Goal: Task Accomplishment & Management: Use online tool/utility

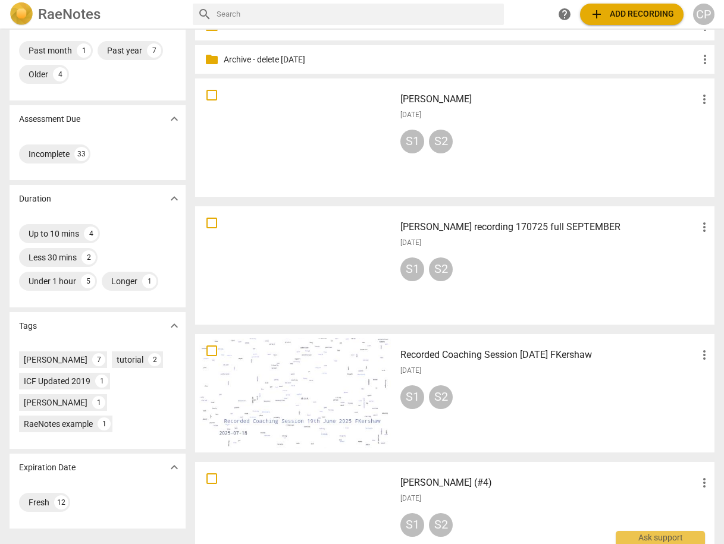
scroll to position [95, 0]
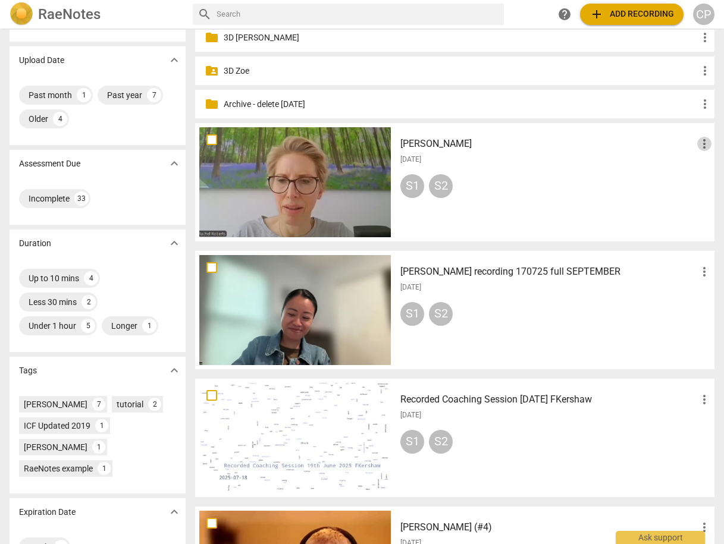
click at [701, 145] on span "more_vert" at bounding box center [704, 144] width 14 height 14
click at [687, 141] on li "Move" at bounding box center [690, 144] width 45 height 29
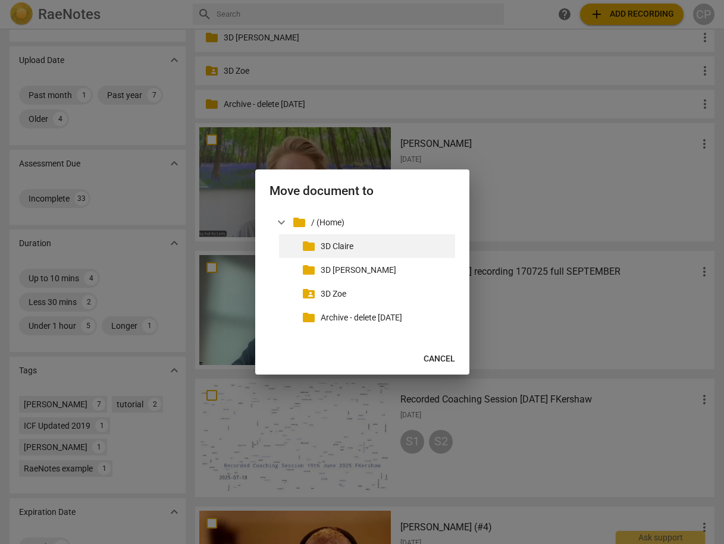
click at [333, 249] on p "3D Claire" at bounding box center [386, 246] width 130 height 12
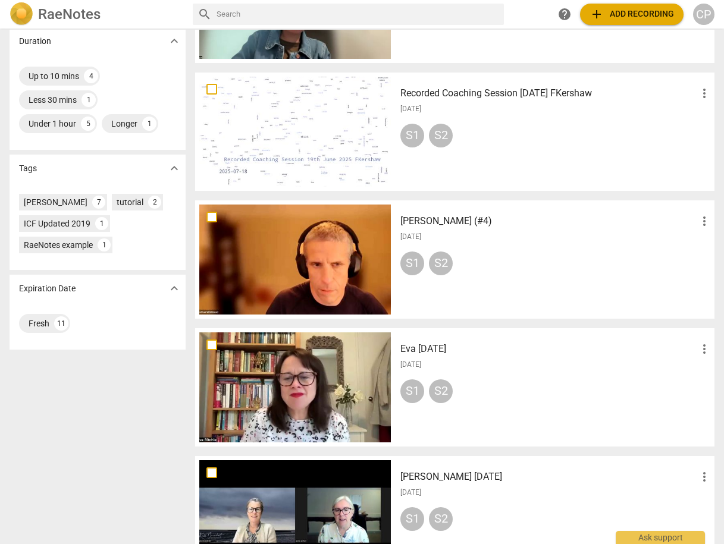
scroll to position [285, 0]
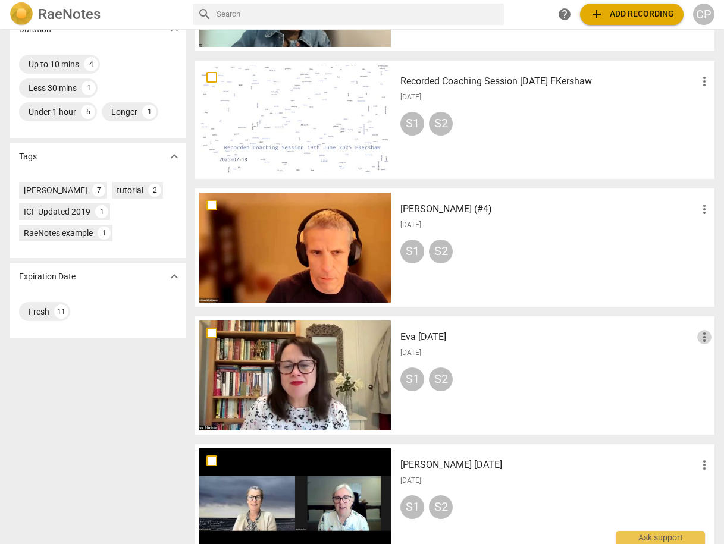
click at [701, 337] on span "more_vert" at bounding box center [704, 337] width 14 height 14
click at [689, 342] on li "Move" at bounding box center [690, 337] width 45 height 29
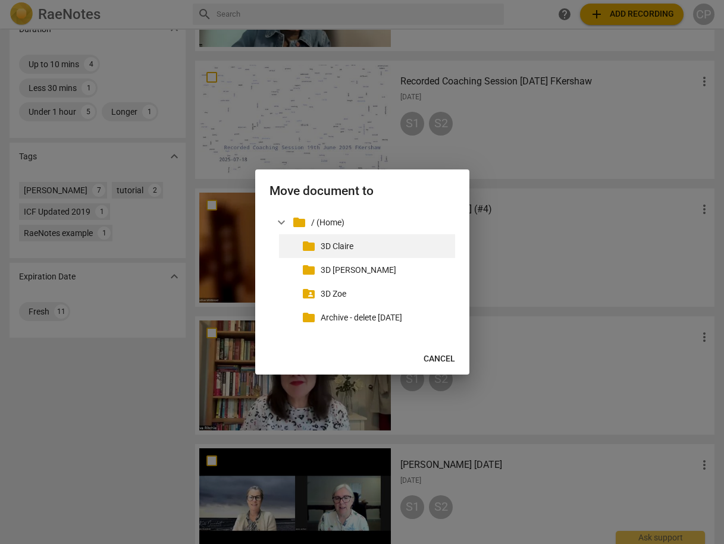
click at [352, 249] on p "3D Claire" at bounding box center [386, 246] width 130 height 12
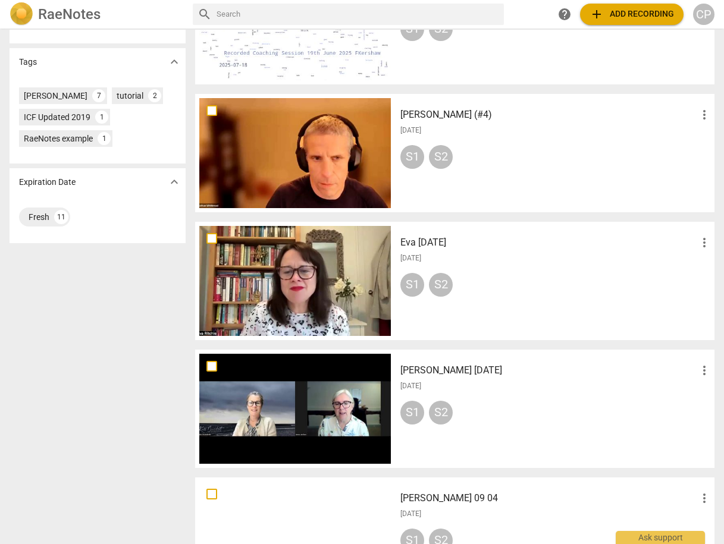
scroll to position [428, 0]
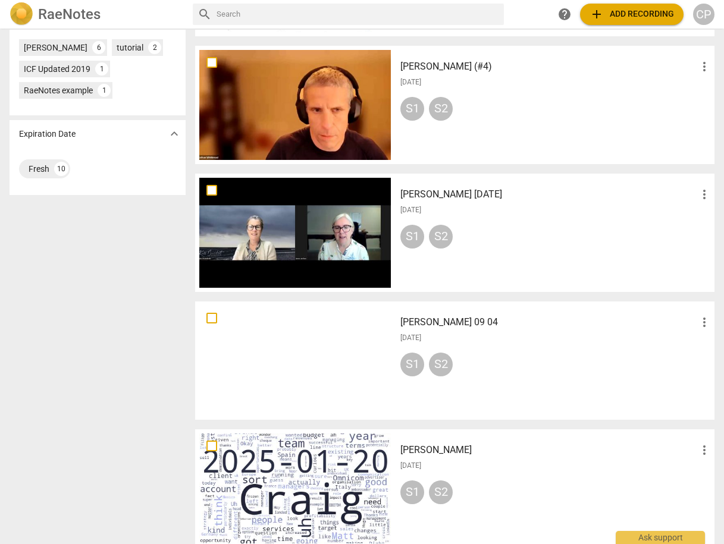
click at [701, 194] on span "more_vert" at bounding box center [704, 194] width 14 height 14
click at [690, 195] on li "Move" at bounding box center [690, 194] width 45 height 29
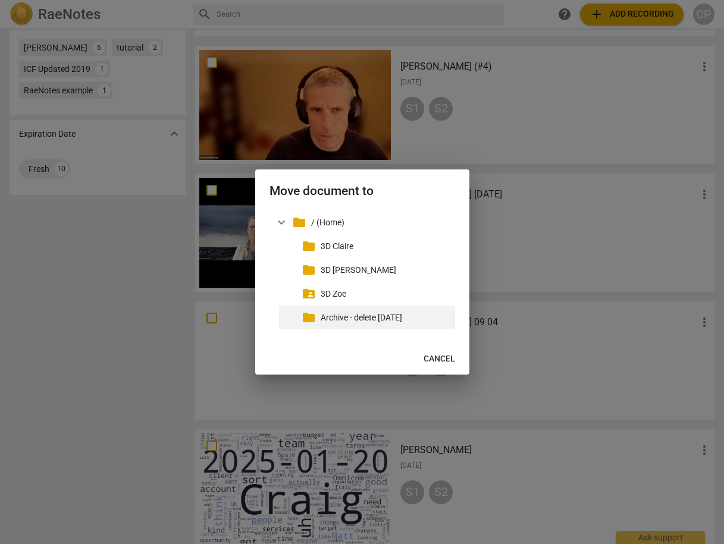
click at [377, 318] on p "Archive - delete [DATE]" at bounding box center [386, 318] width 130 height 12
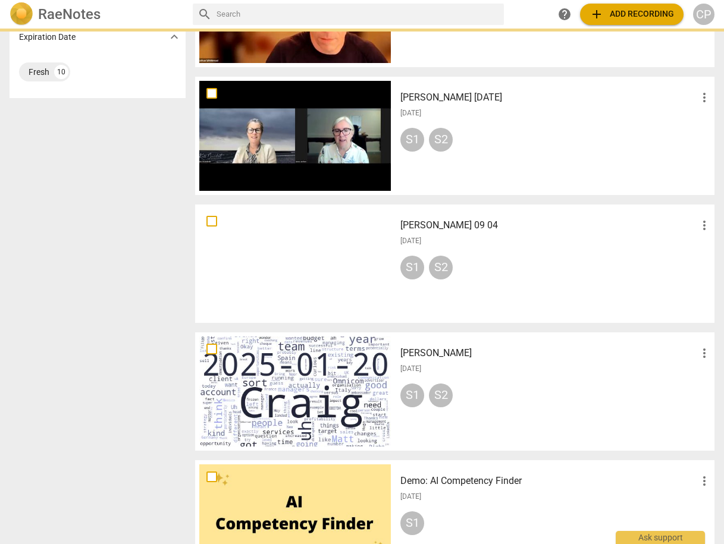
scroll to position [571, 0]
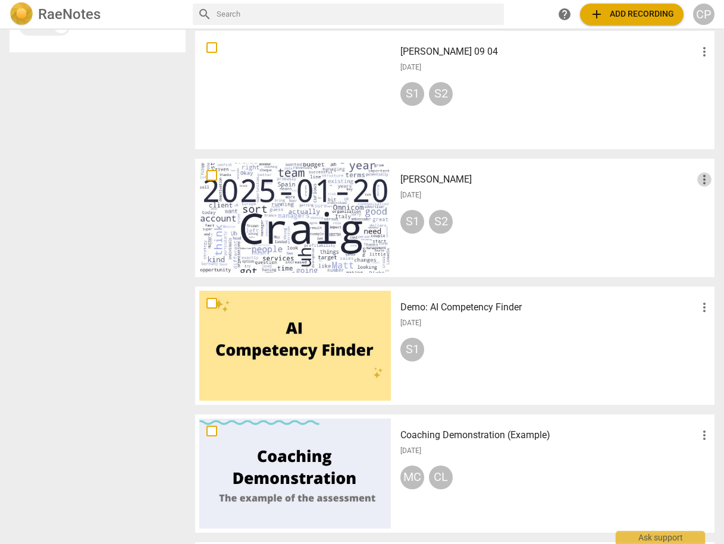
click at [704, 181] on span "more_vert" at bounding box center [704, 179] width 14 height 14
click at [683, 183] on li "Move" at bounding box center [690, 179] width 45 height 29
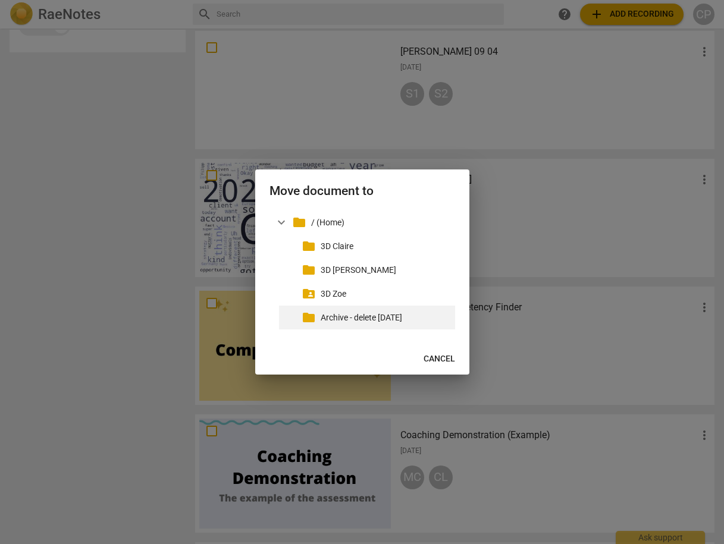
click at [386, 319] on p "Archive - delete [DATE]" at bounding box center [386, 318] width 130 height 12
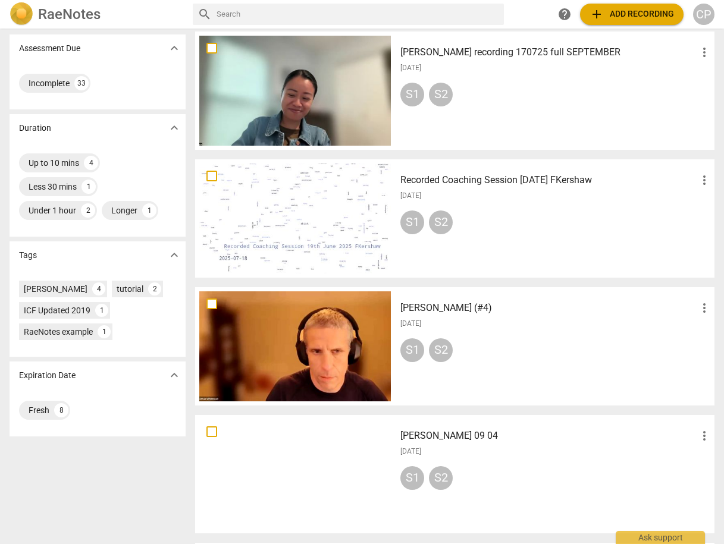
scroll to position [125, 0]
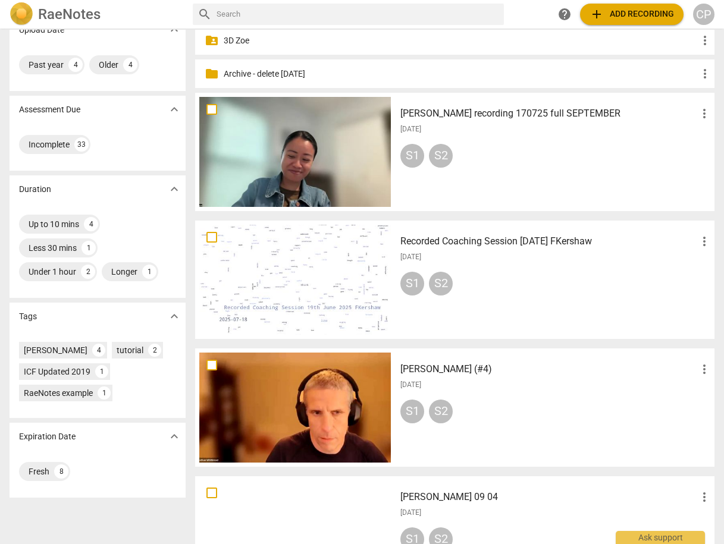
click at [420, 368] on h3 "[PERSON_NAME] (#4)" at bounding box center [548, 369] width 297 height 14
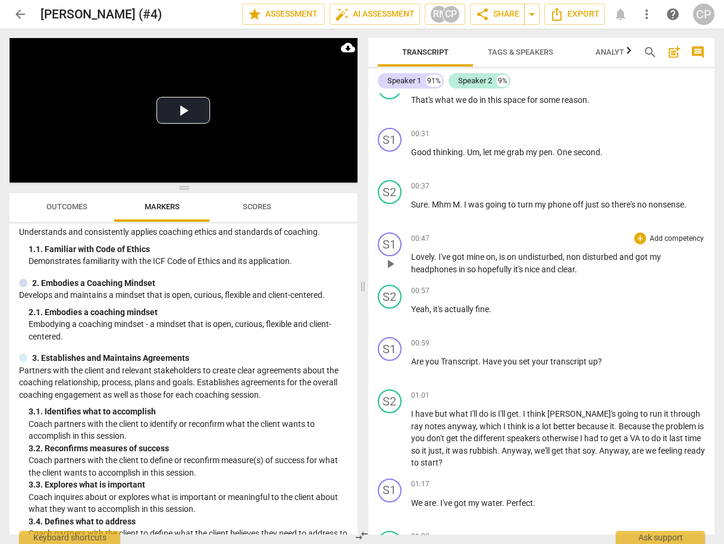
scroll to position [285, 0]
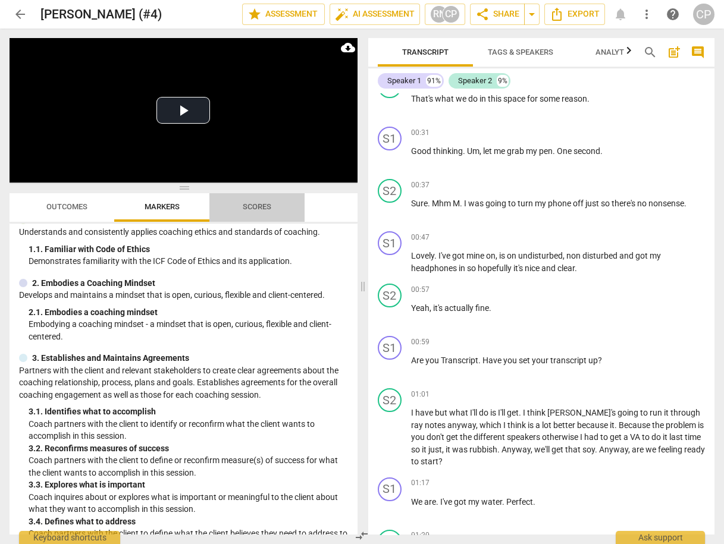
click at [259, 208] on span "Scores" at bounding box center [257, 206] width 29 height 9
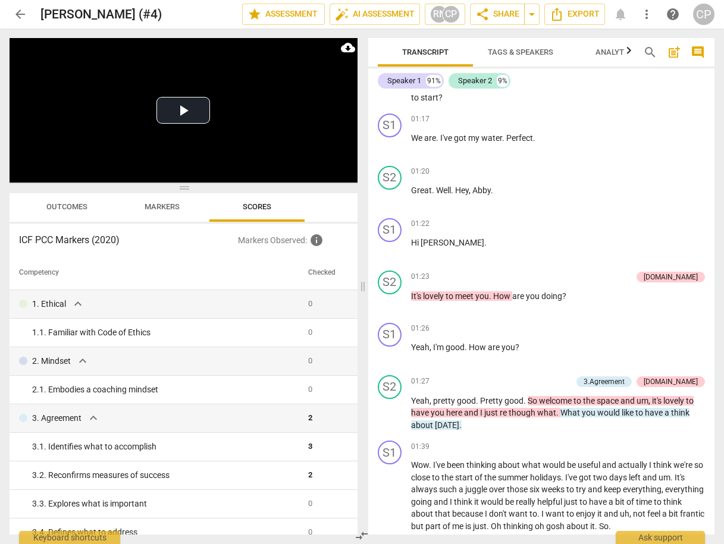
scroll to position [761, 0]
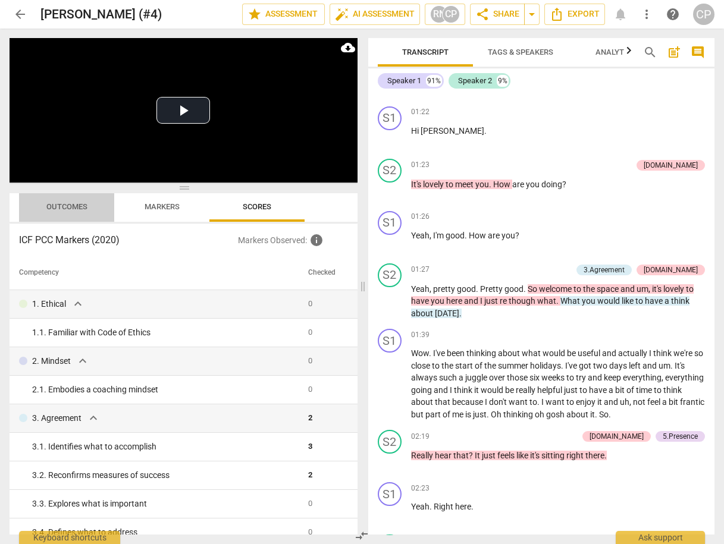
click at [65, 209] on span "Outcomes" at bounding box center [66, 206] width 41 height 9
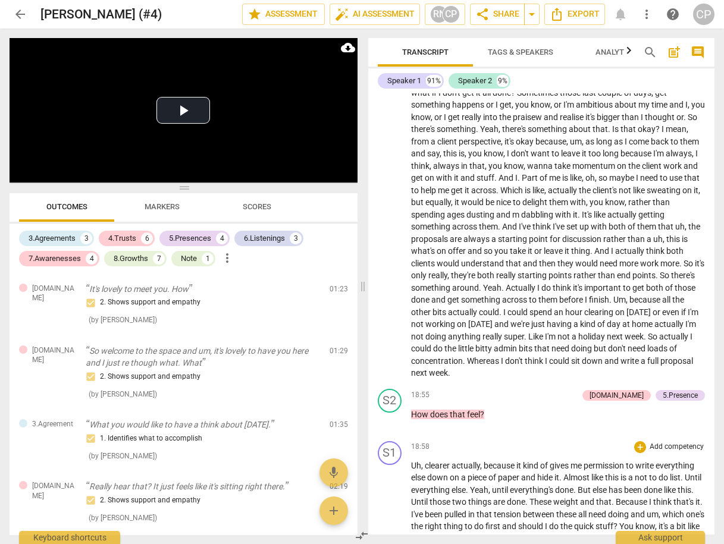
scroll to position [4677, 0]
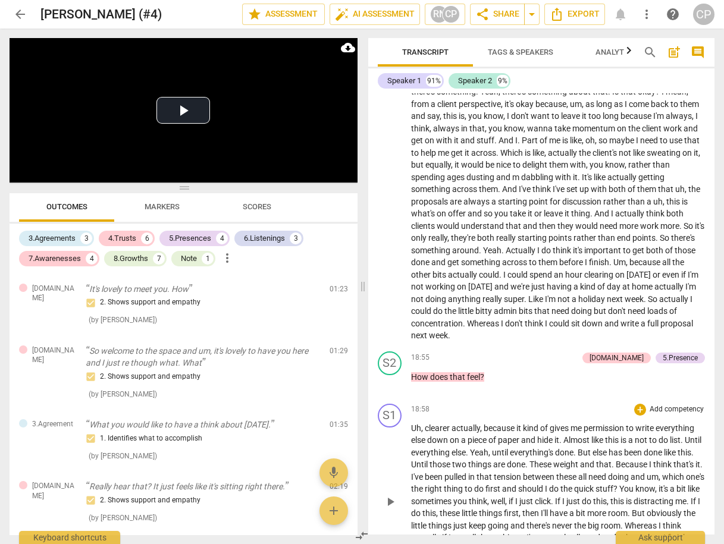
click at [387, 495] on span "play_arrow" at bounding box center [390, 502] width 14 height 14
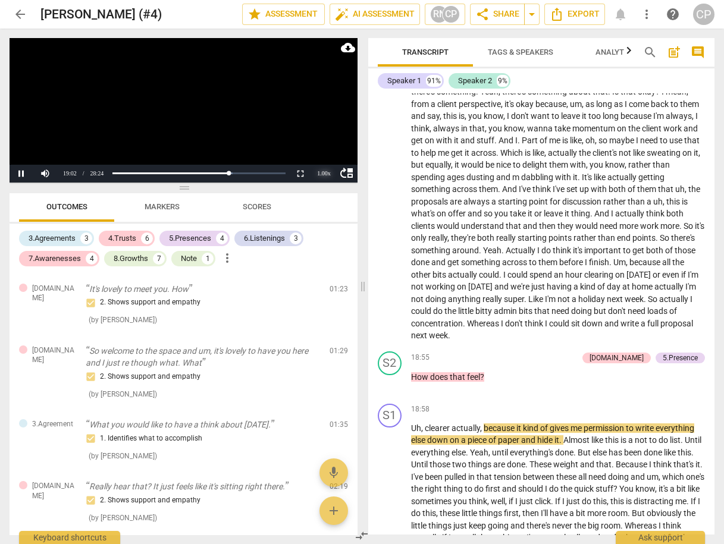
click at [326, 175] on div "1.00 x" at bounding box center [324, 174] width 24 height 18
click at [322, 145] on li "1.5x" at bounding box center [324, 145] width 24 height 13
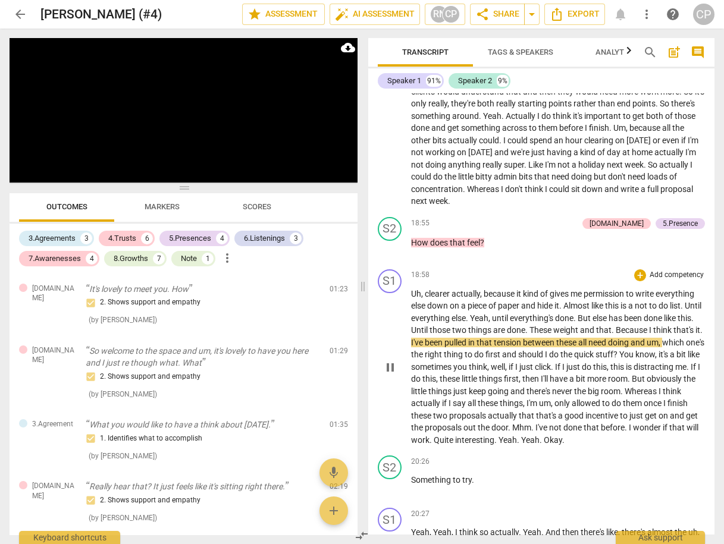
scroll to position [4867, 0]
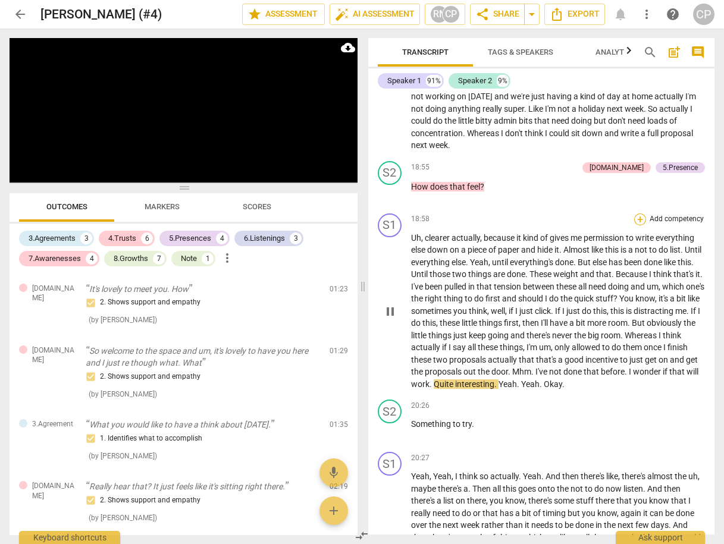
click at [636, 214] on div "+" at bounding box center [640, 220] width 12 height 12
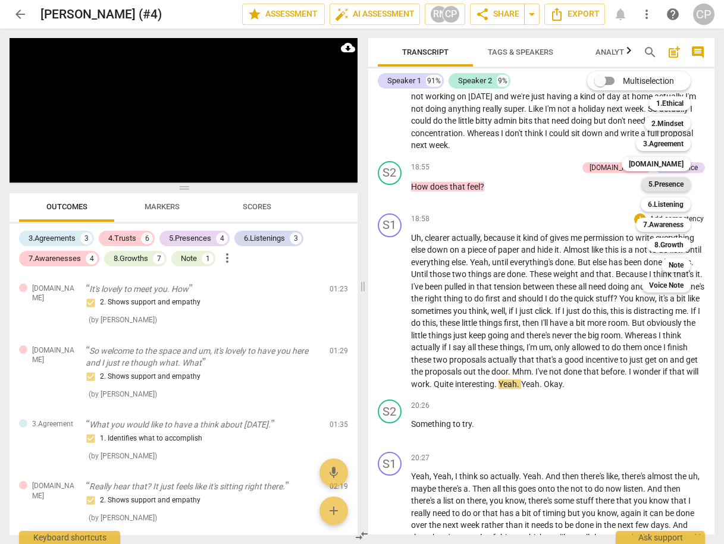
click at [664, 187] on b "5.Presence" at bounding box center [665, 184] width 35 height 14
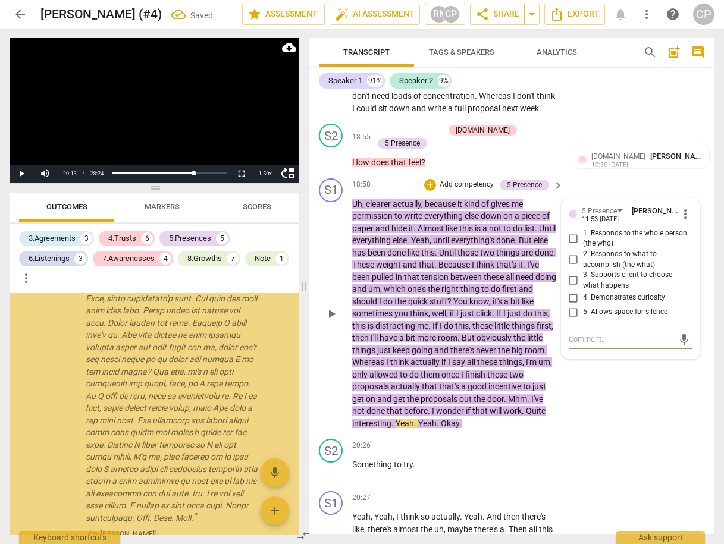
scroll to position [2809, 0]
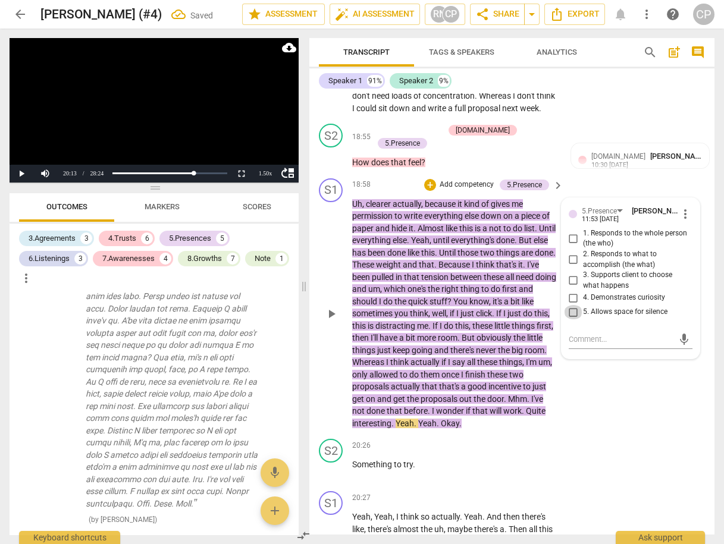
click at [573, 319] on input "5. Allows space for silence" at bounding box center [573, 312] width 19 height 14
checkbox input "true"
drag, startPoint x: 622, startPoint y: 415, endPoint x: 614, endPoint y: 420, distance: 9.4
click at [621, 415] on div "S1 play_arrow pause 18:58 + Add competency 5.Presence keyboard_arrow_right Uh ,…" at bounding box center [511, 304] width 405 height 261
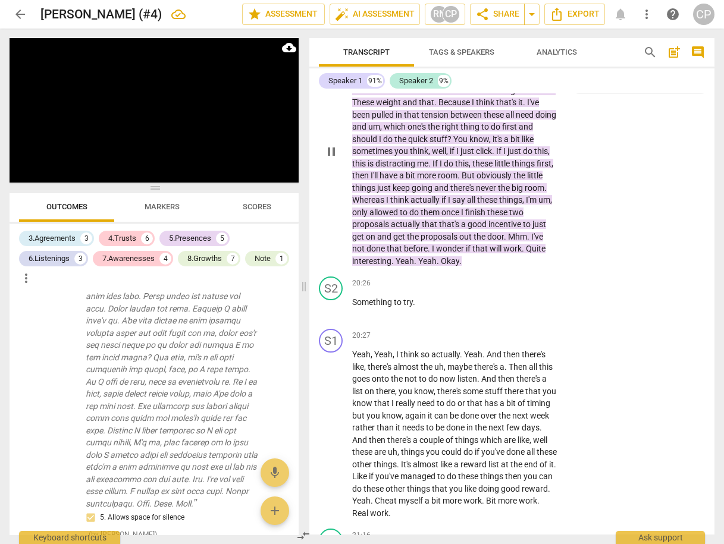
scroll to position [6163, 0]
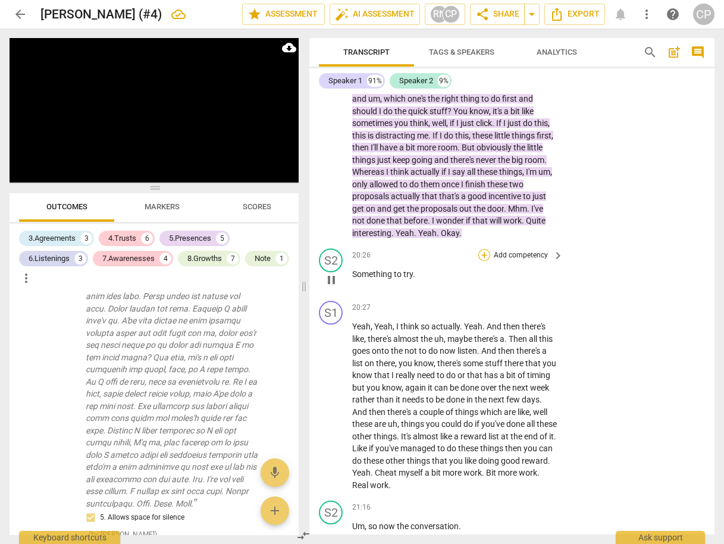
click at [479, 261] on div "+" at bounding box center [484, 255] width 12 height 12
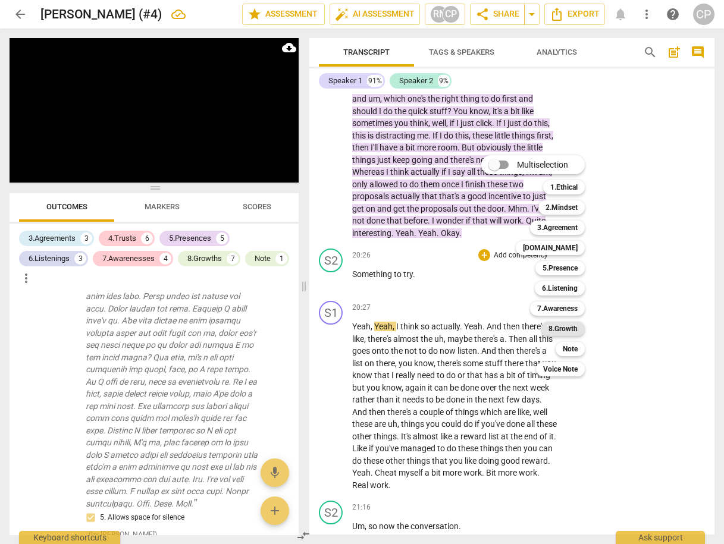
click at [565, 332] on b "8.Growth" at bounding box center [562, 329] width 29 height 14
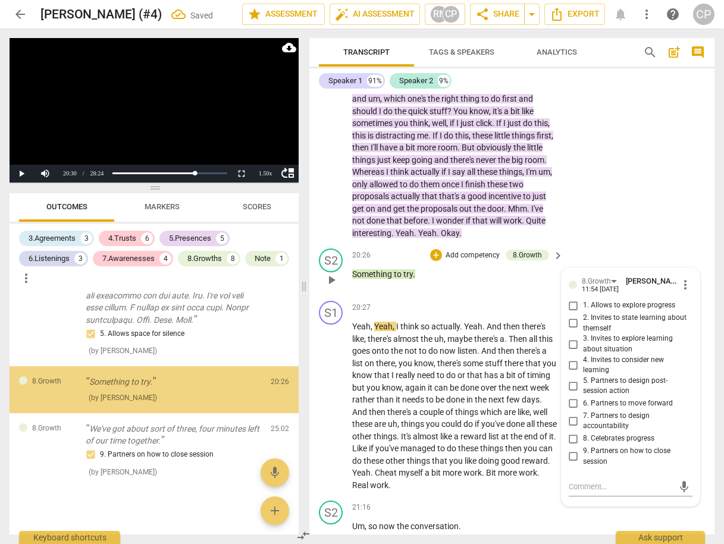
scroll to position [3005, 0]
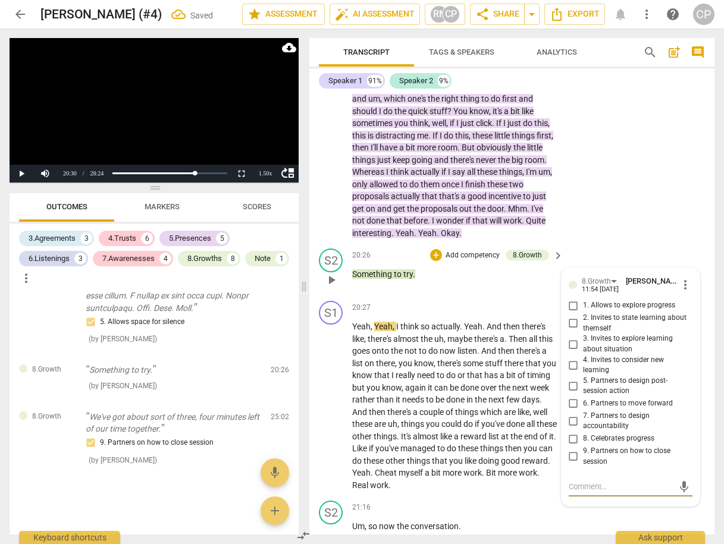
click at [568, 393] on input "5. Partners to design post-session action" at bounding box center [573, 386] width 19 height 14
checkbox input "true"
click at [568, 411] on input "6. Partners to move forward" at bounding box center [573, 404] width 19 height 14
checkbox input "true"
click at [572, 372] on input "4. Invites to consider new learning" at bounding box center [573, 365] width 19 height 14
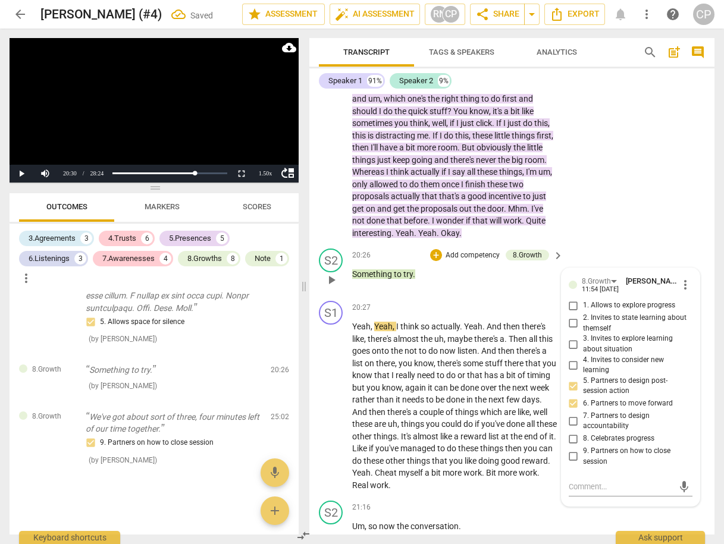
checkbox input "true"
click at [629, 244] on div "S1 play_arrow pause 18:58 + Add competency 5.Presence keyboard_arrow_right Uh ,…" at bounding box center [511, 113] width 405 height 261
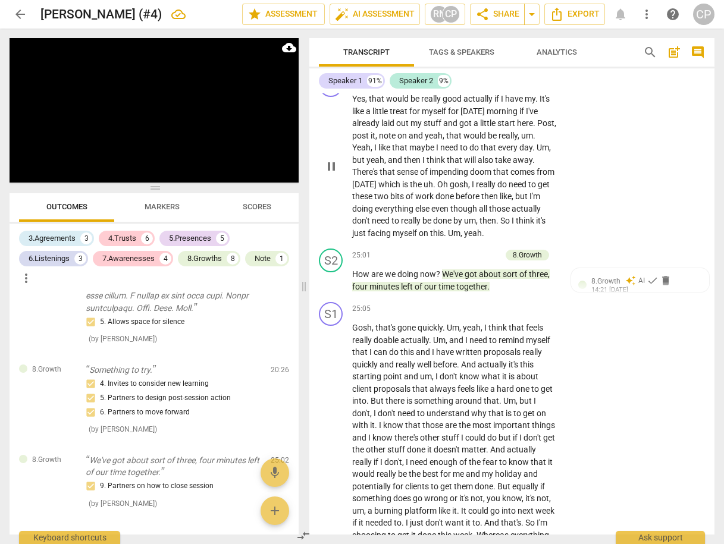
scroll to position [7543, 0]
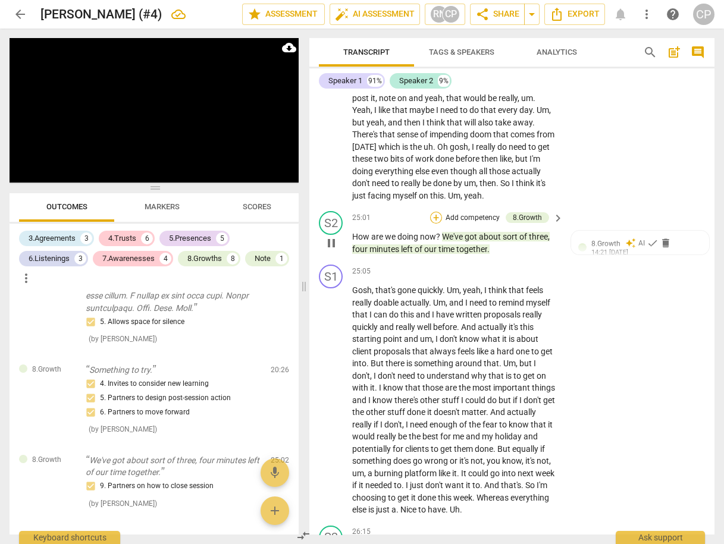
click at [435, 224] on div "+" at bounding box center [436, 218] width 12 height 12
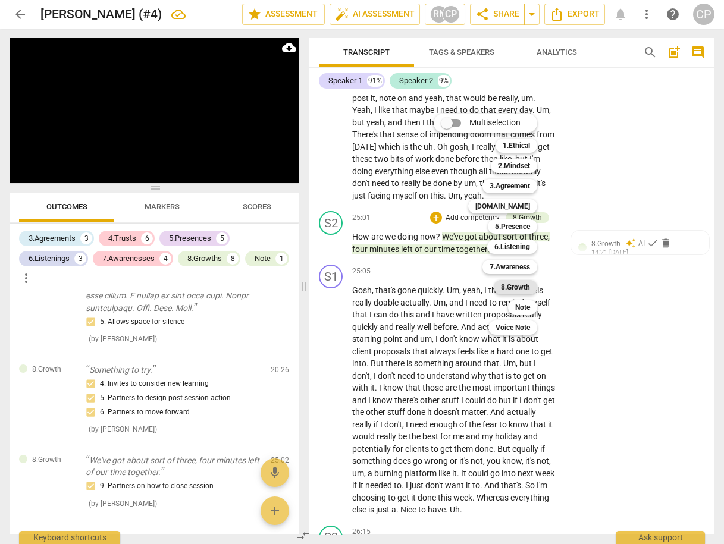
click at [520, 285] on b "8.Growth" at bounding box center [515, 287] width 29 height 14
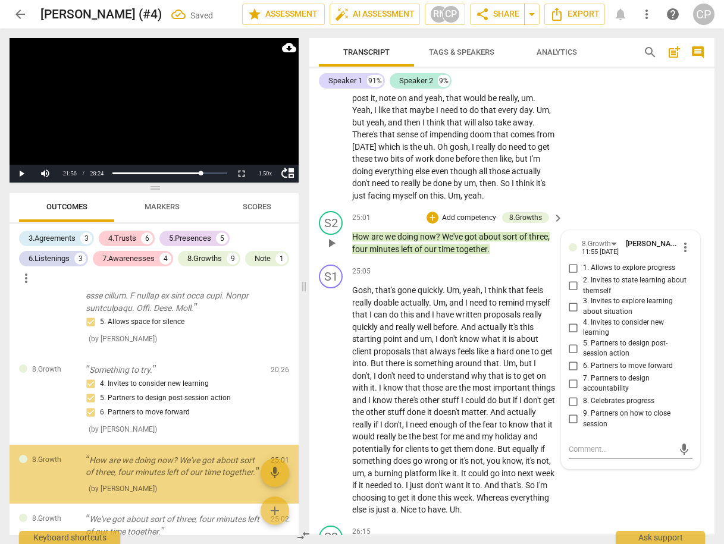
scroll to position [3108, 0]
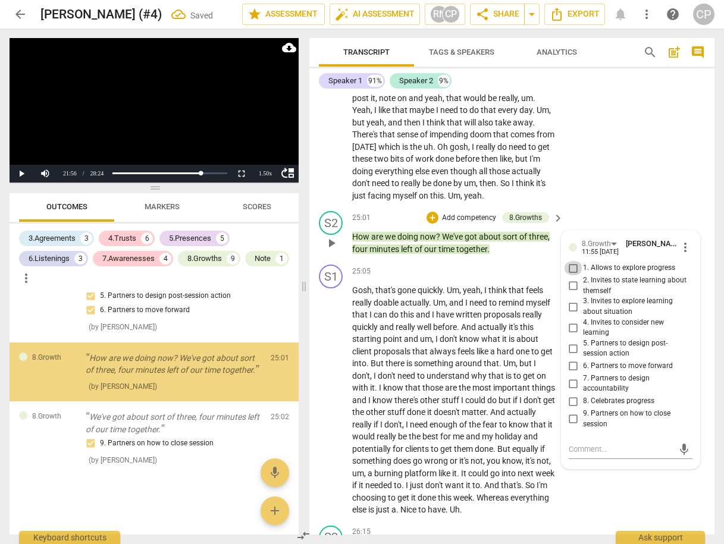
click at [571, 275] on input "1. Allows to explore progress" at bounding box center [573, 268] width 19 height 14
checkbox input "true"
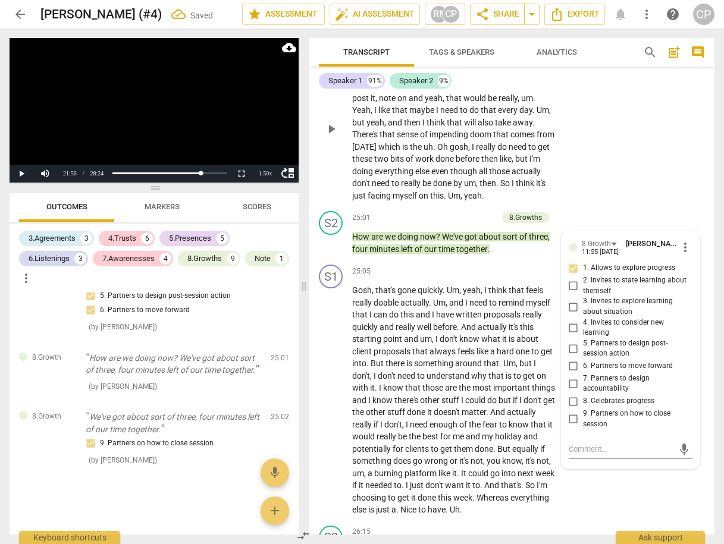
click at [612, 165] on div "S1 play_arrow pause 24:05 + Add competency keyboard_arrow_right Yes , that woul…" at bounding box center [511, 118] width 405 height 175
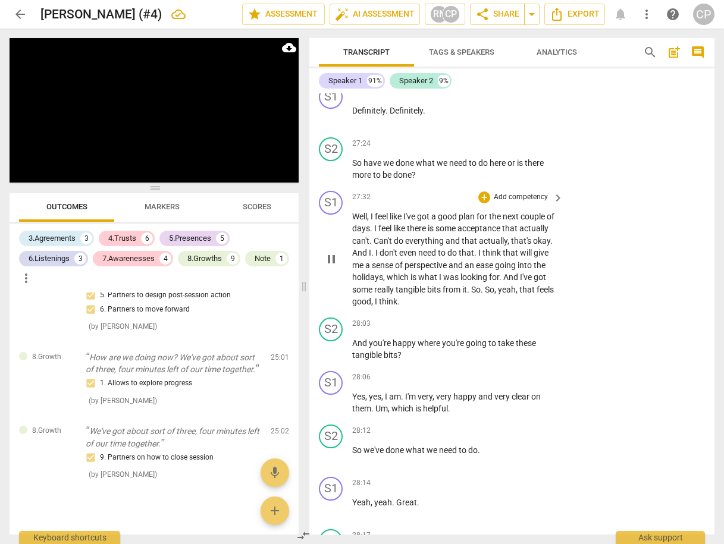
scroll to position [8427, 0]
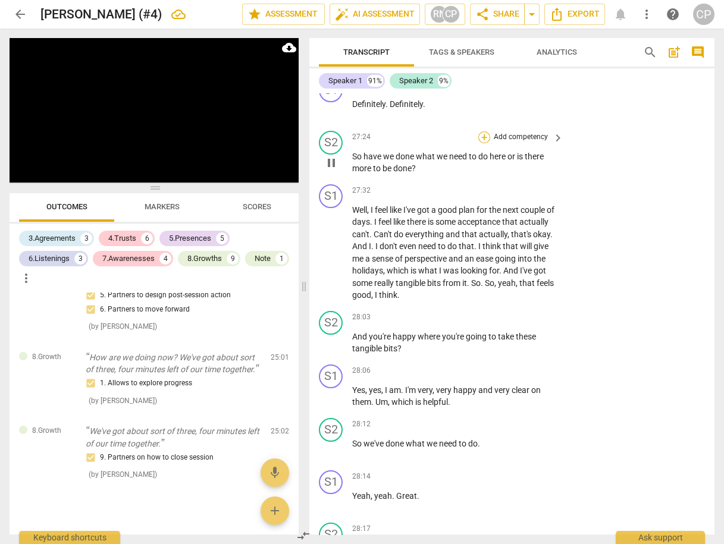
click at [481, 140] on div "+" at bounding box center [484, 137] width 12 height 12
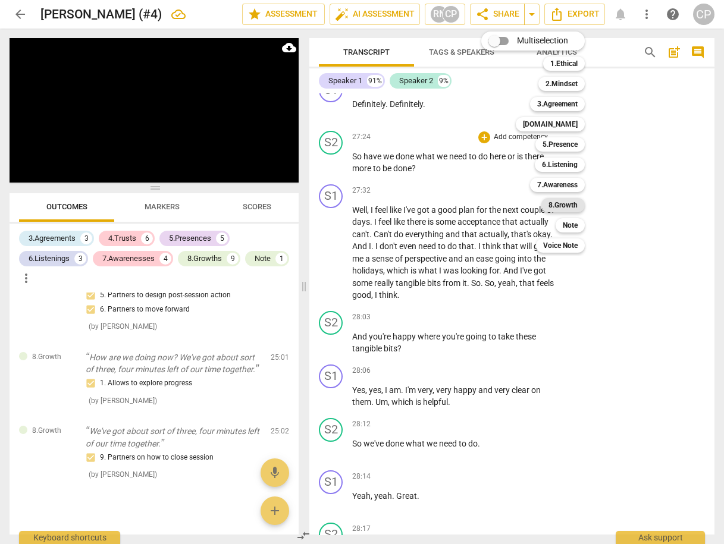
click at [567, 206] on b "8.Growth" at bounding box center [562, 205] width 29 height 14
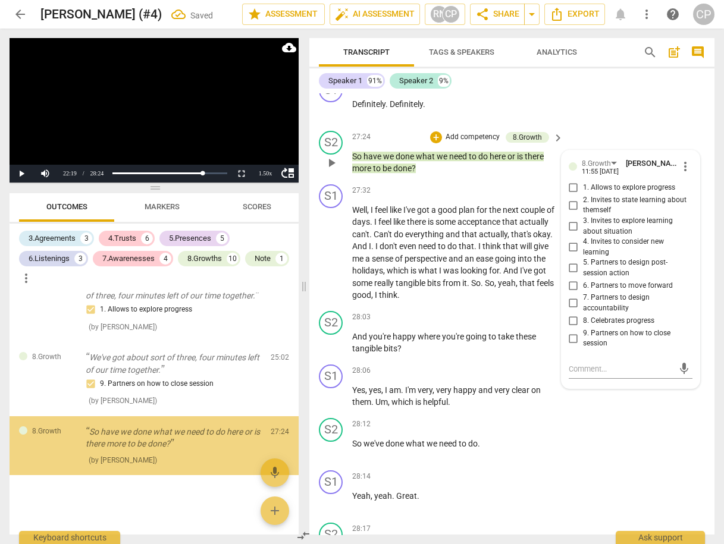
scroll to position [3229, 0]
click at [569, 341] on input "9. Partners on how to close session" at bounding box center [573, 338] width 19 height 14
checkbox input "true"
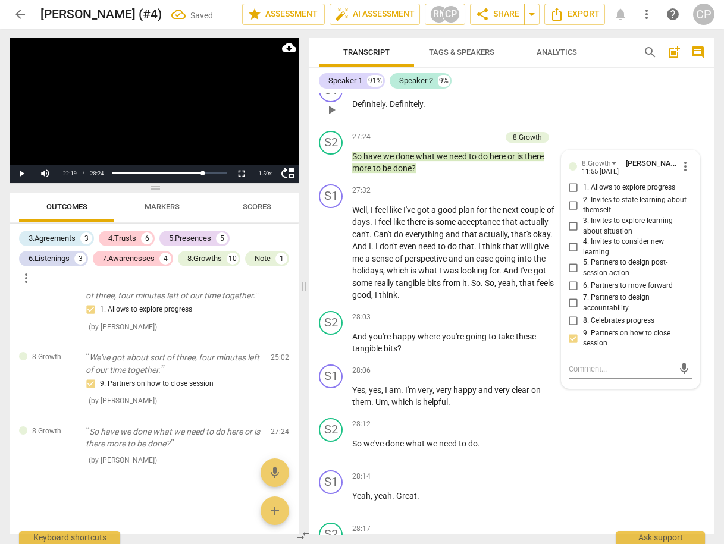
click at [632, 116] on div "S1 play_arrow pause 27:21 + Add competency keyboard_arrow_right Definitely . De…" at bounding box center [511, 100] width 405 height 52
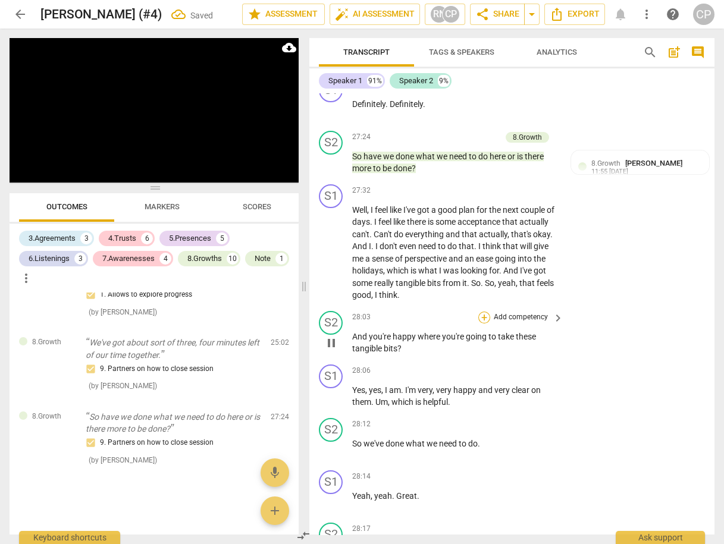
click at [482, 323] on div "+" at bounding box center [484, 318] width 12 height 12
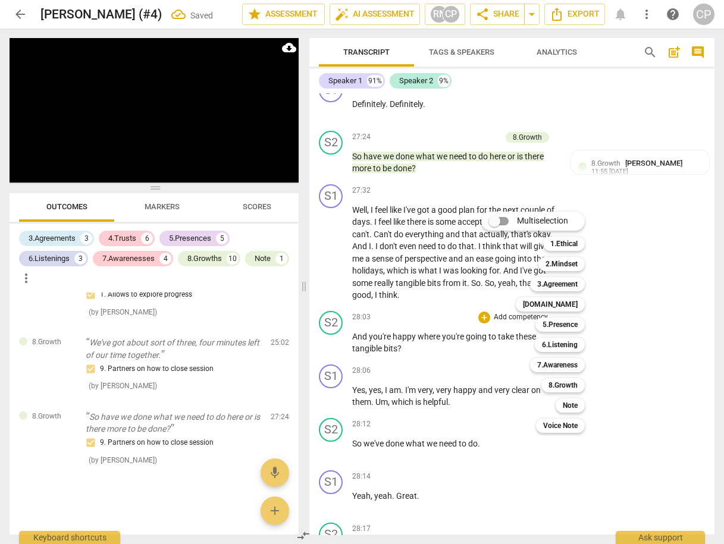
scroll to position [6906, 0]
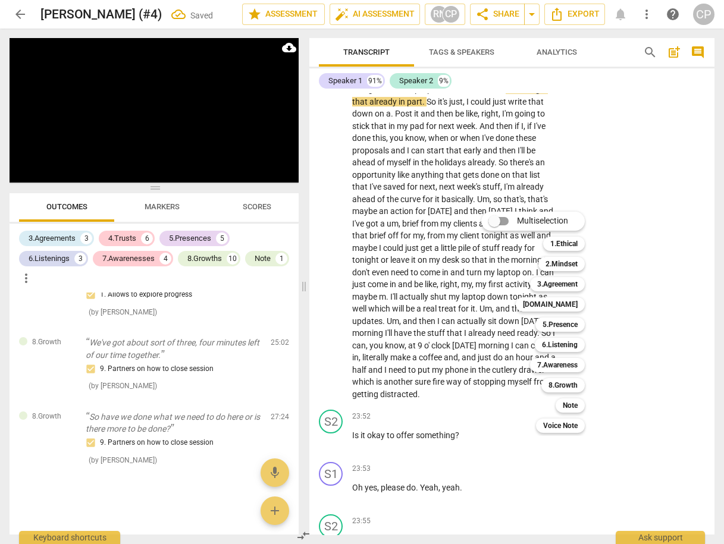
click at [631, 349] on div at bounding box center [362, 272] width 724 height 544
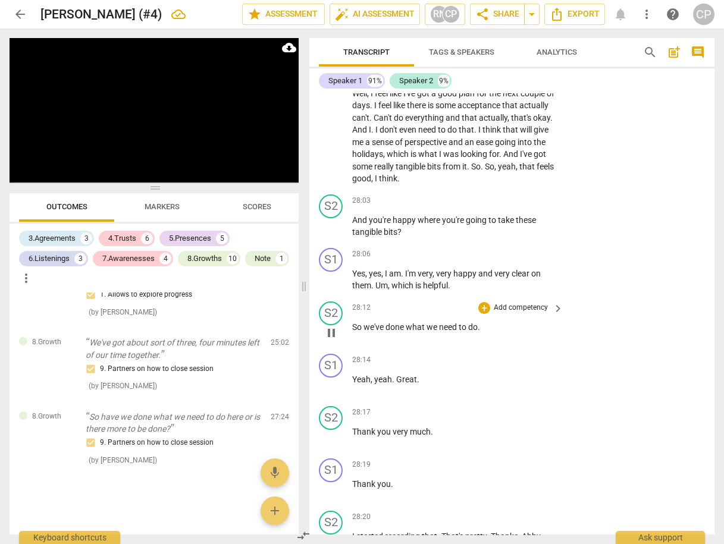
scroll to position [8612, 0]
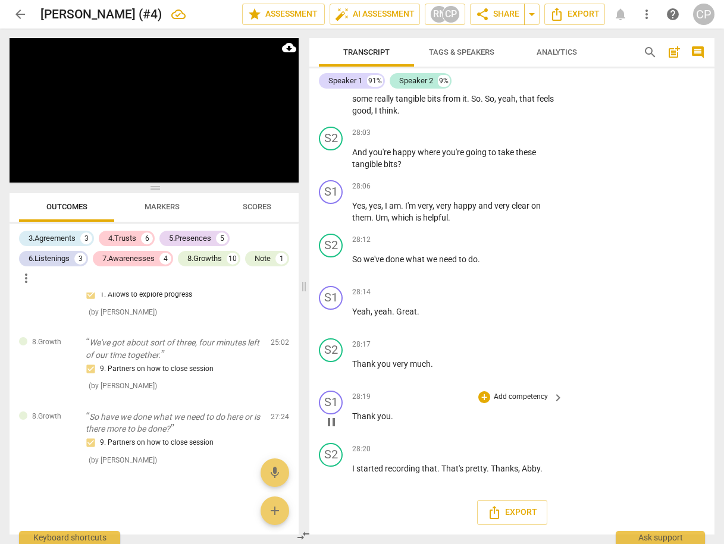
drag, startPoint x: 331, startPoint y: 476, endPoint x: 372, endPoint y: 395, distance: 90.4
click at [331, 476] on span "pause" at bounding box center [331, 474] width 14 height 14
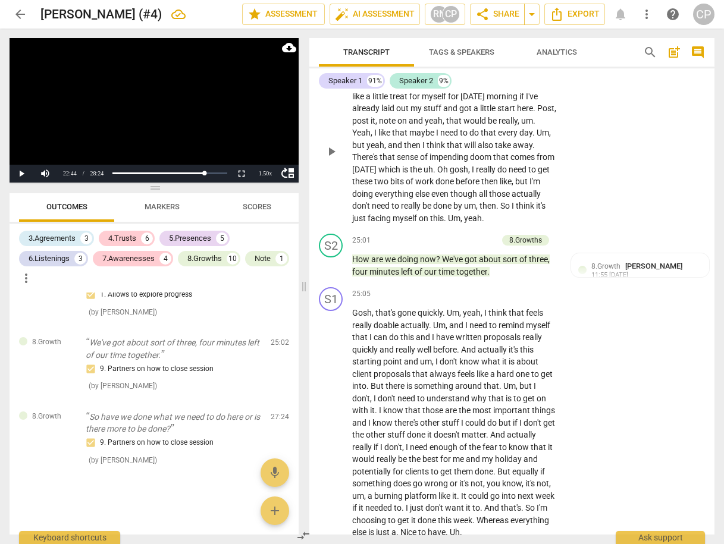
scroll to position [7518, 0]
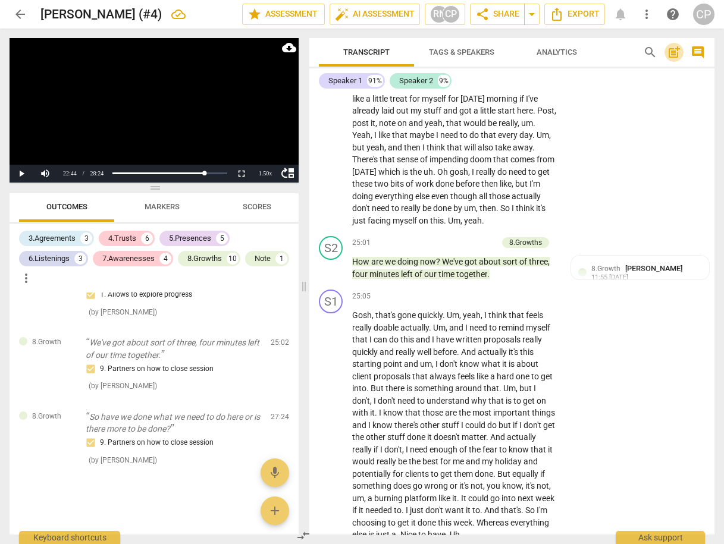
click at [676, 47] on span "post_add" at bounding box center [674, 52] width 14 height 14
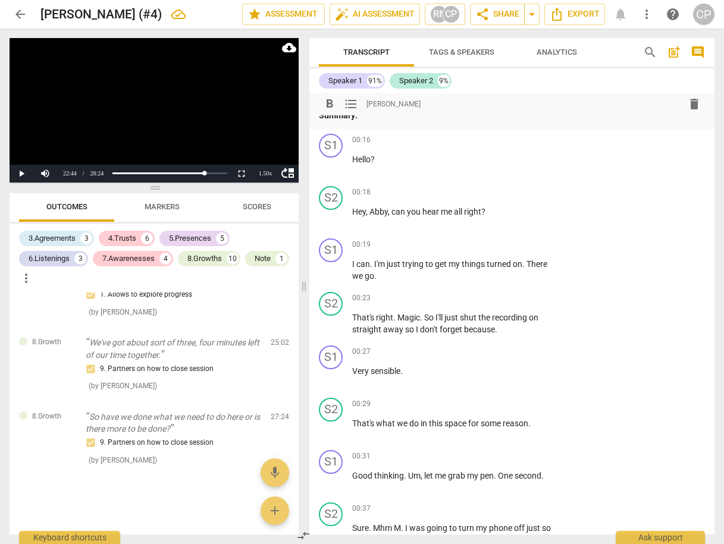
scroll to position [0, 0]
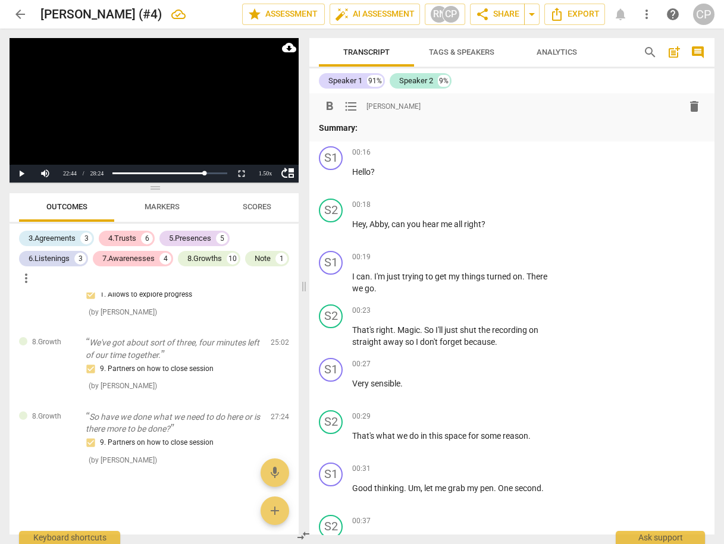
click at [383, 128] on p "Summary:" at bounding box center [512, 128] width 386 height 12
